Goal: Information Seeking & Learning: Learn about a topic

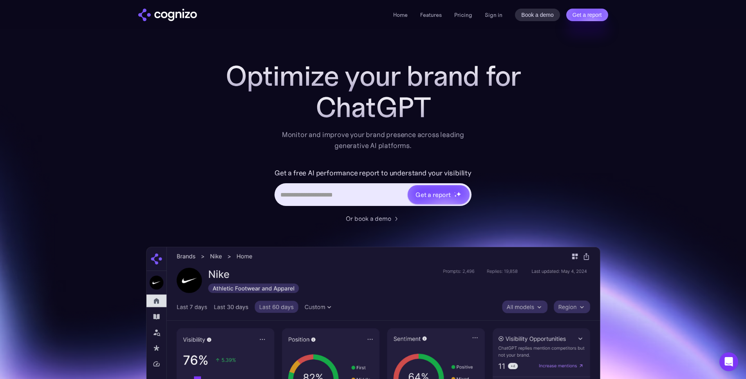
click at [474, 110] on div "ChatGPT" at bounding box center [373, 107] width 313 height 31
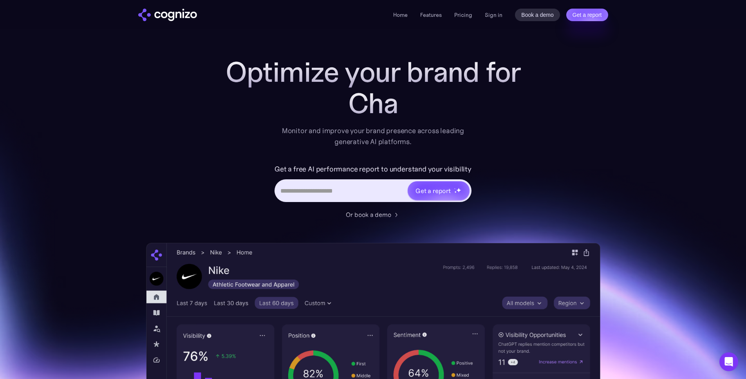
scroll to position [3, 0]
